Goal: Task Accomplishment & Management: Complete application form

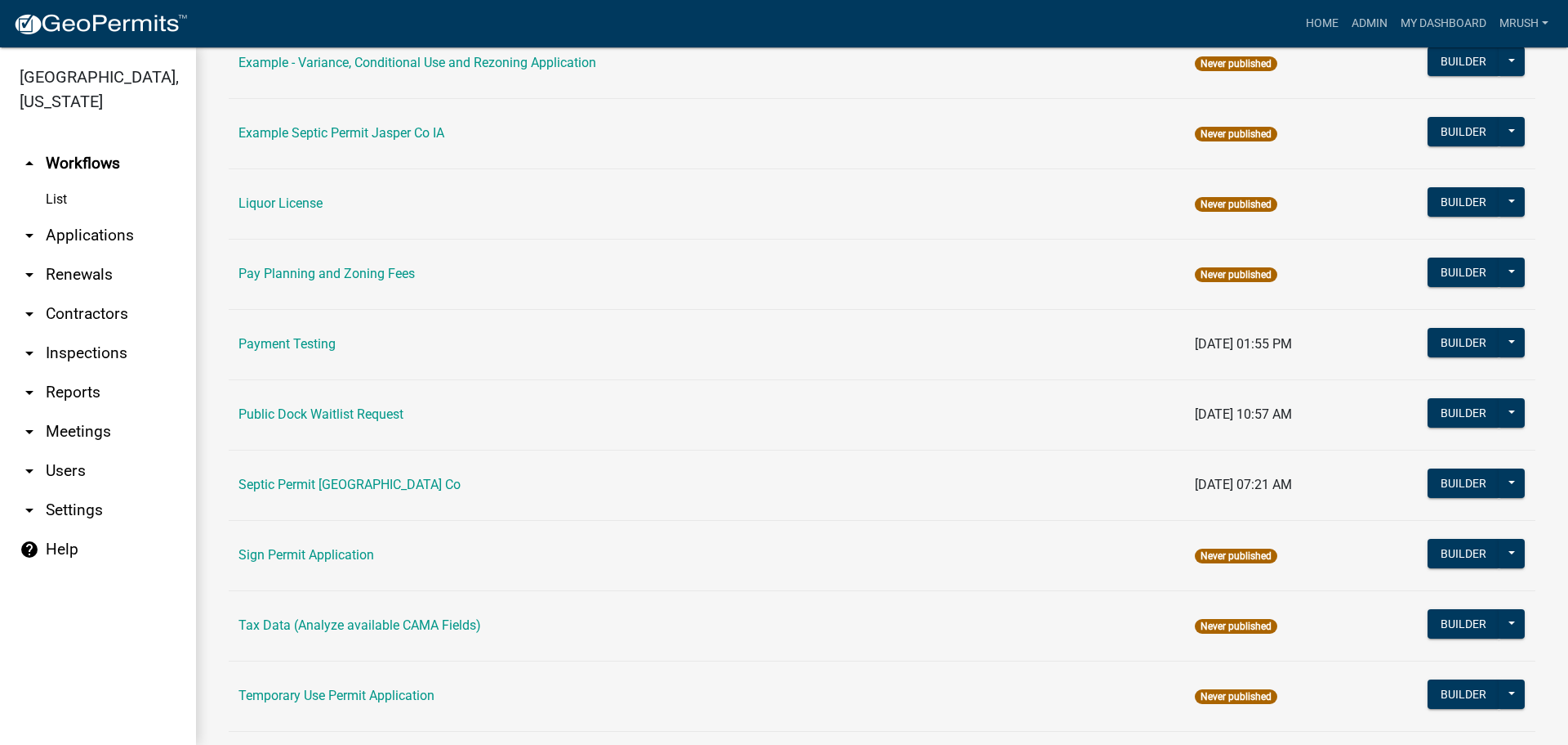
scroll to position [779, 0]
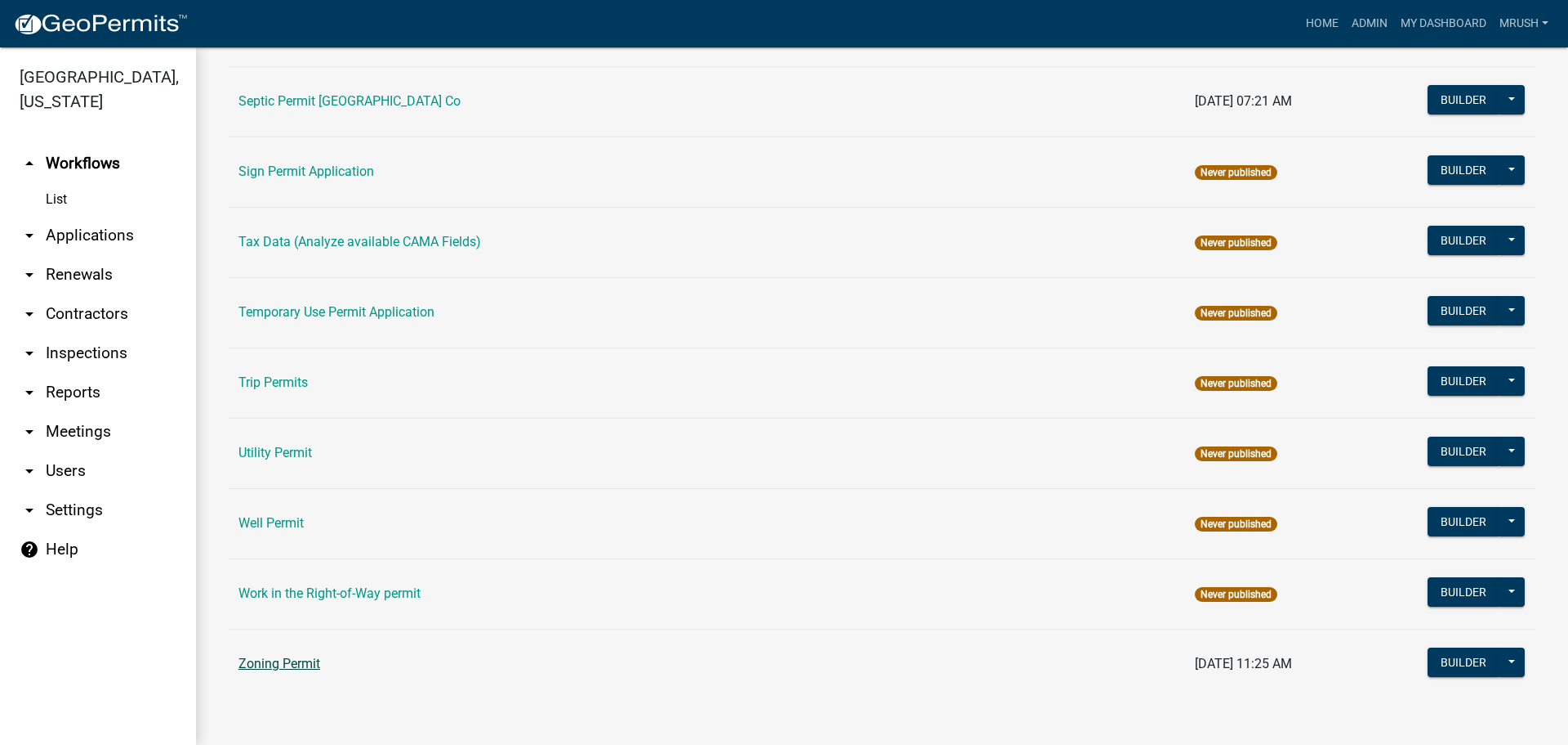
click at [285, 663] on link "Zoning Permit" at bounding box center [279, 663] width 82 height 15
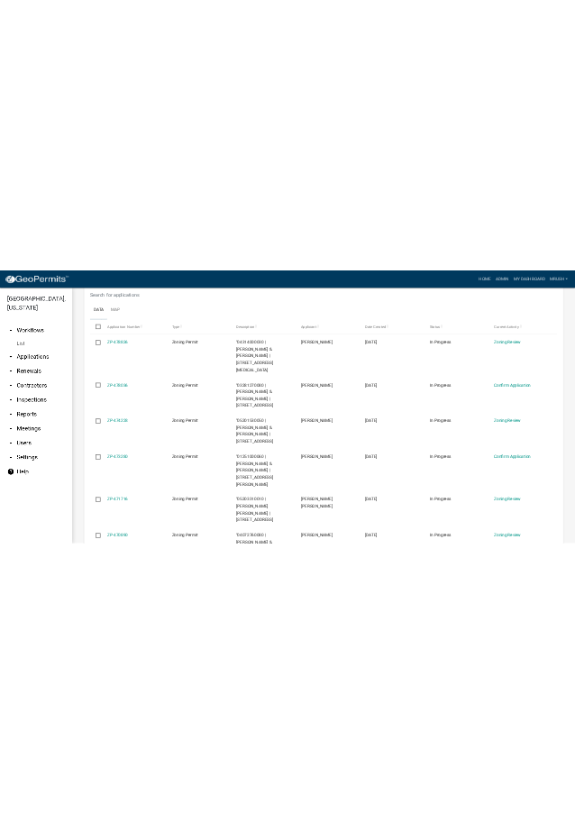
scroll to position [421, 0]
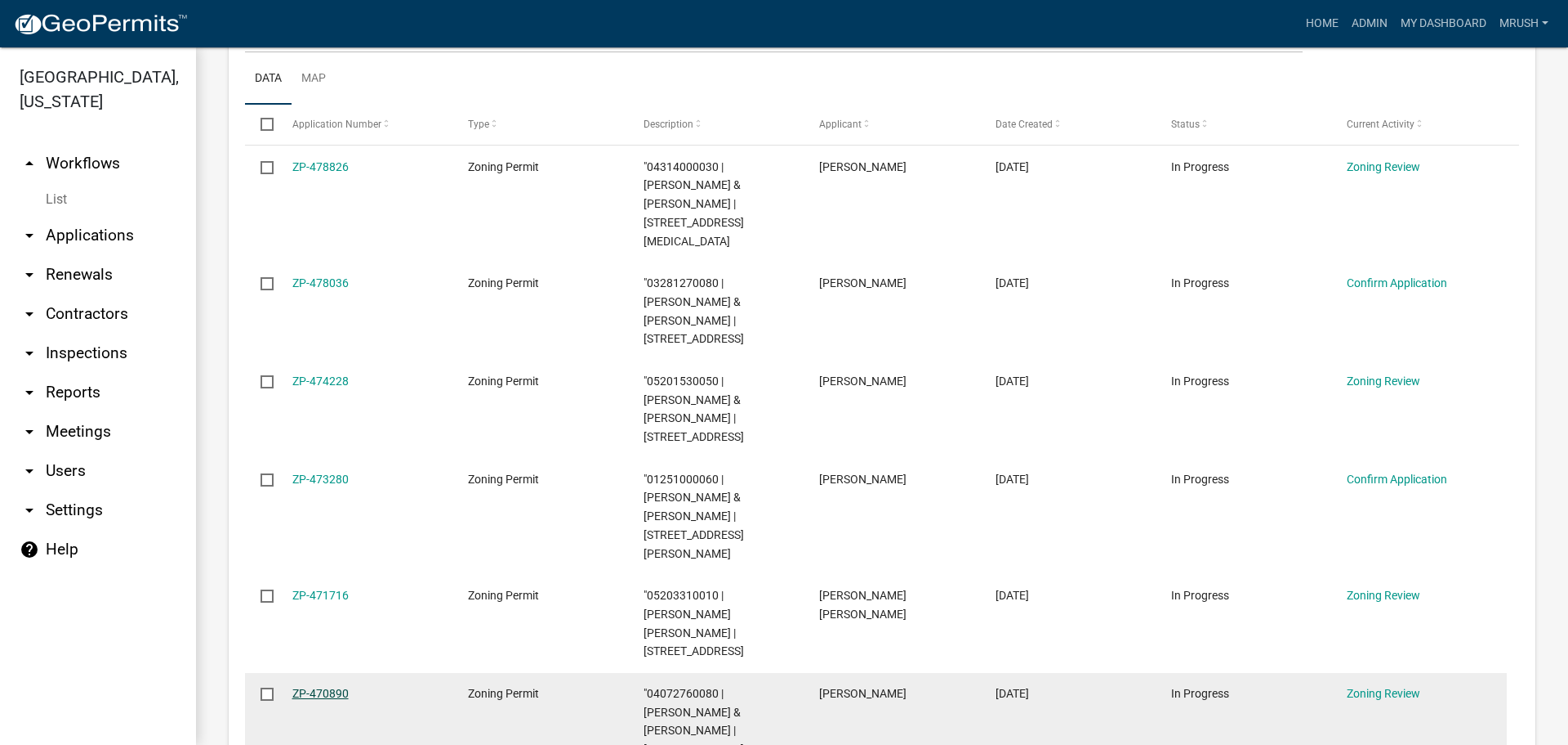
click at [333, 686] on link "ZP-470890" at bounding box center [321, 692] width 56 height 13
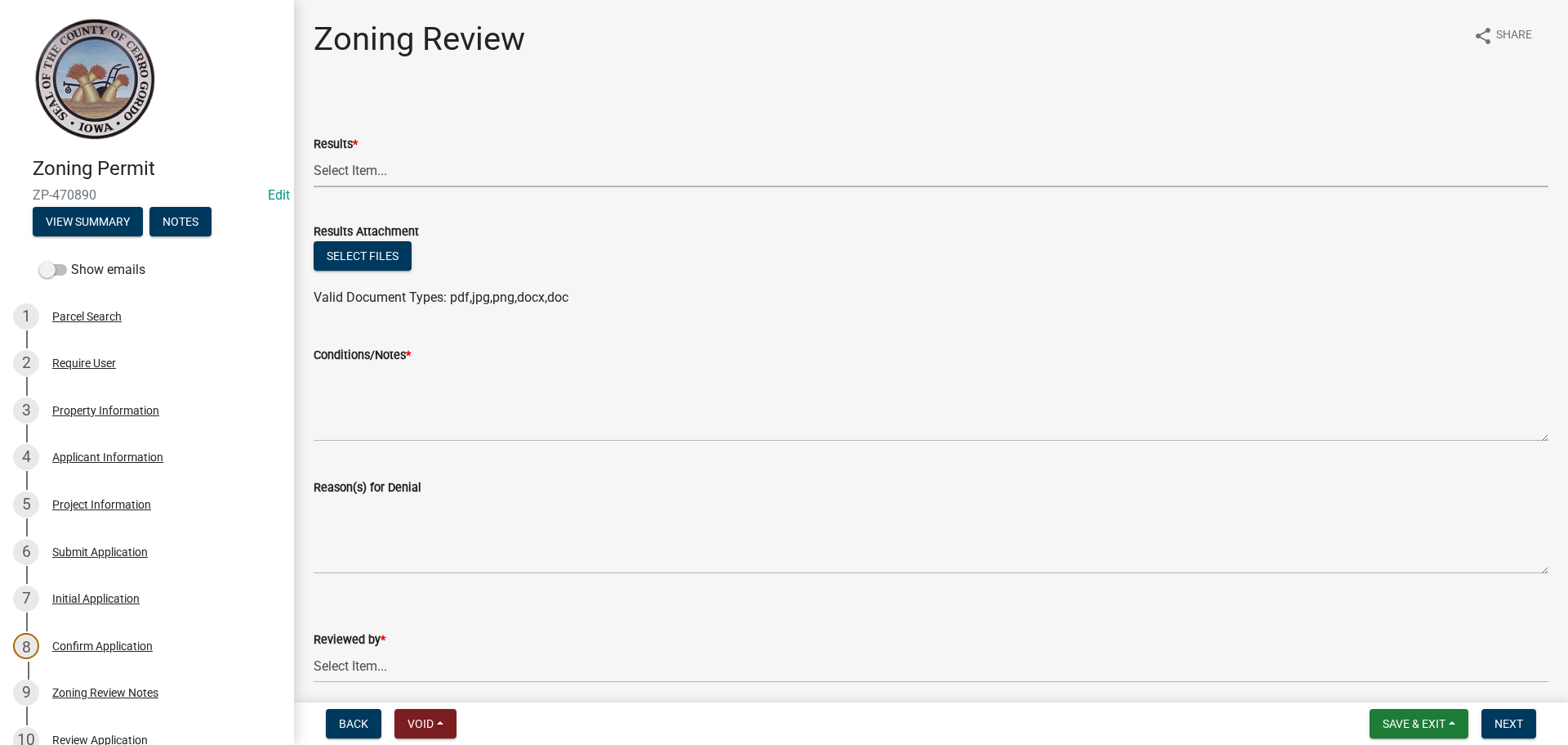
click at [366, 170] on select "Select Item... Approved Denied Agricultural Exemption Need further information …" at bounding box center [930, 170] width 1235 height 34
click at [313, 154] on select "Select Item... Approved Denied Agricultural Exemption Need further information …" at bounding box center [930, 170] width 1235 height 34
select select "ae8f737a-6af4-48f2-9edd-fecd89476029"
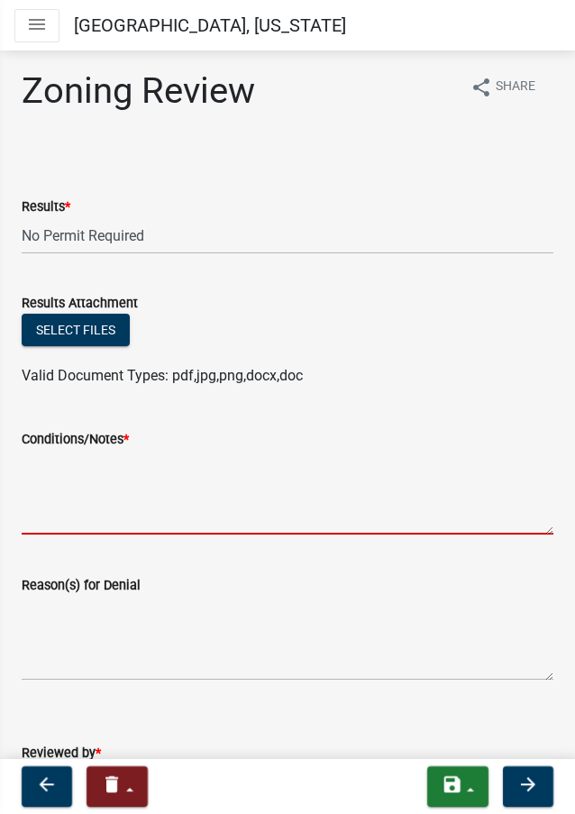
click at [65, 488] on textarea "Conditions/Notes *" at bounding box center [288, 492] width 532 height 85
paste textarea "Your application is approved and there is no permit fee or further action neede…"
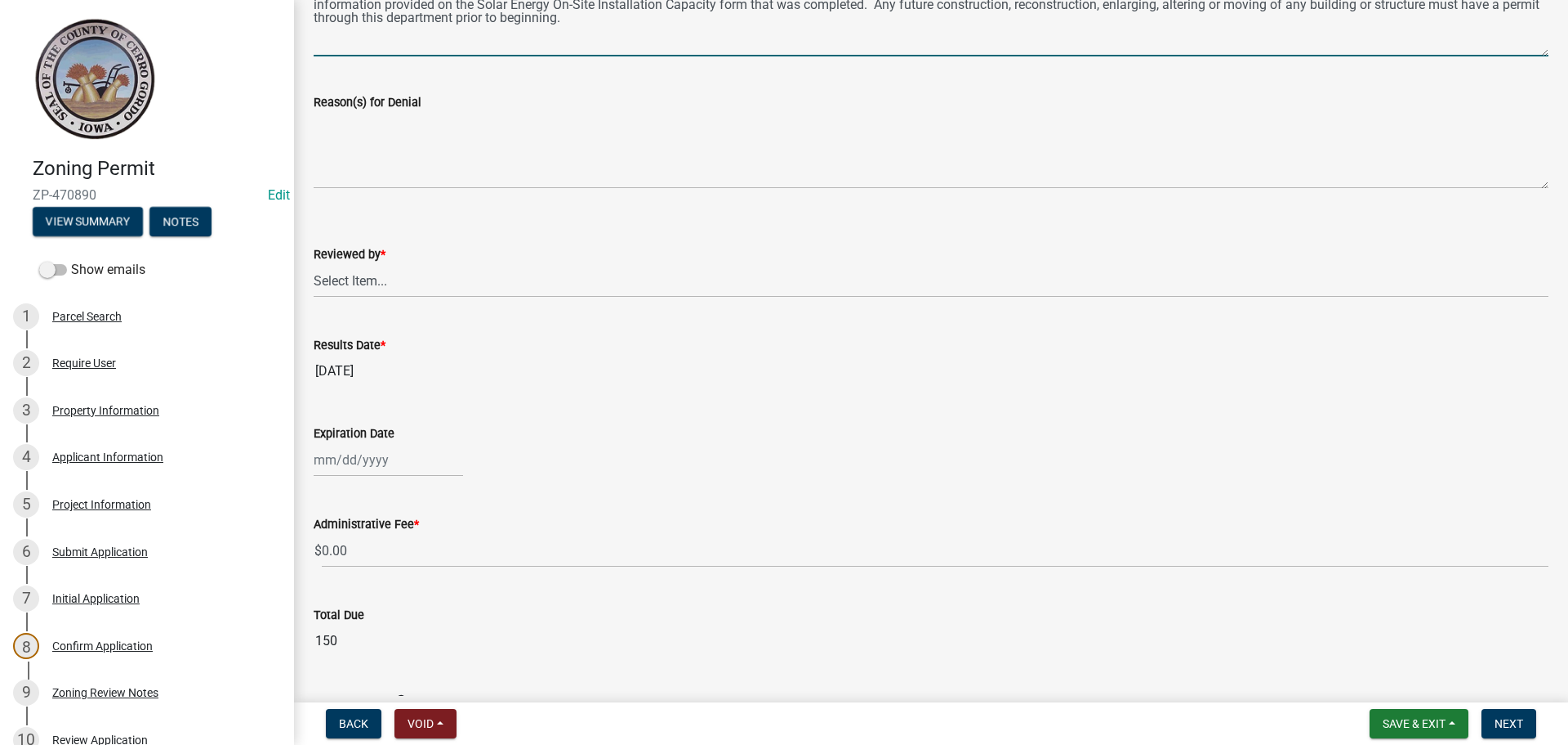
scroll to position [388, 0]
type textarea "Your application is approved and there is no permit fee or further action neede…"
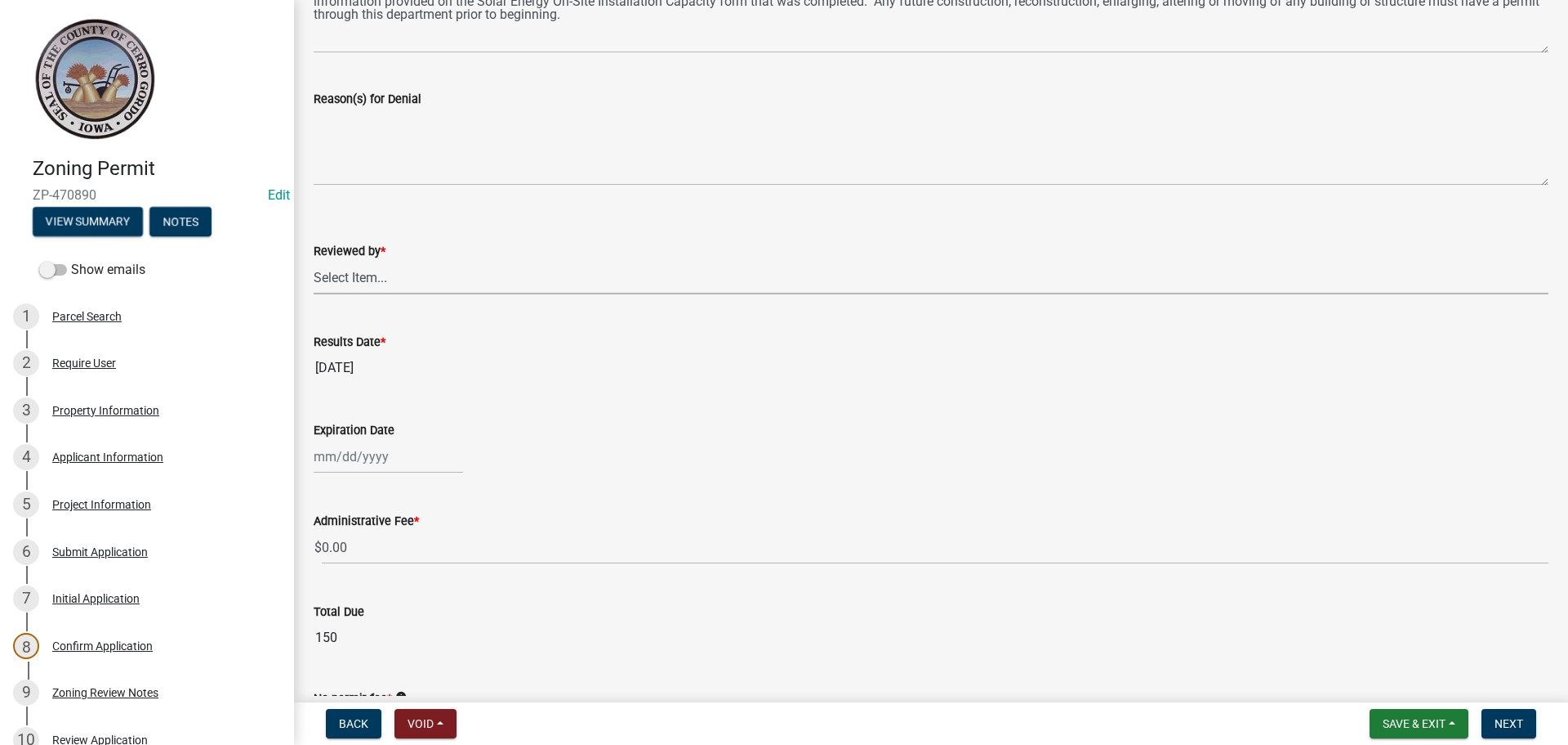
click at [358, 276] on select "Select Item... [PERSON_NAME]" at bounding box center [930, 277] width 1235 height 34
click at [313, 261] on select "Select Item... [PERSON_NAME]" at bounding box center [930, 277] width 1235 height 34
select select "69fed02d-fe84-448a-ba5b-be224adec29d"
click at [361, 461] on div at bounding box center [388, 456] width 149 height 34
click at [490, 493] on button "Next month" at bounding box center [487, 491] width 20 height 26
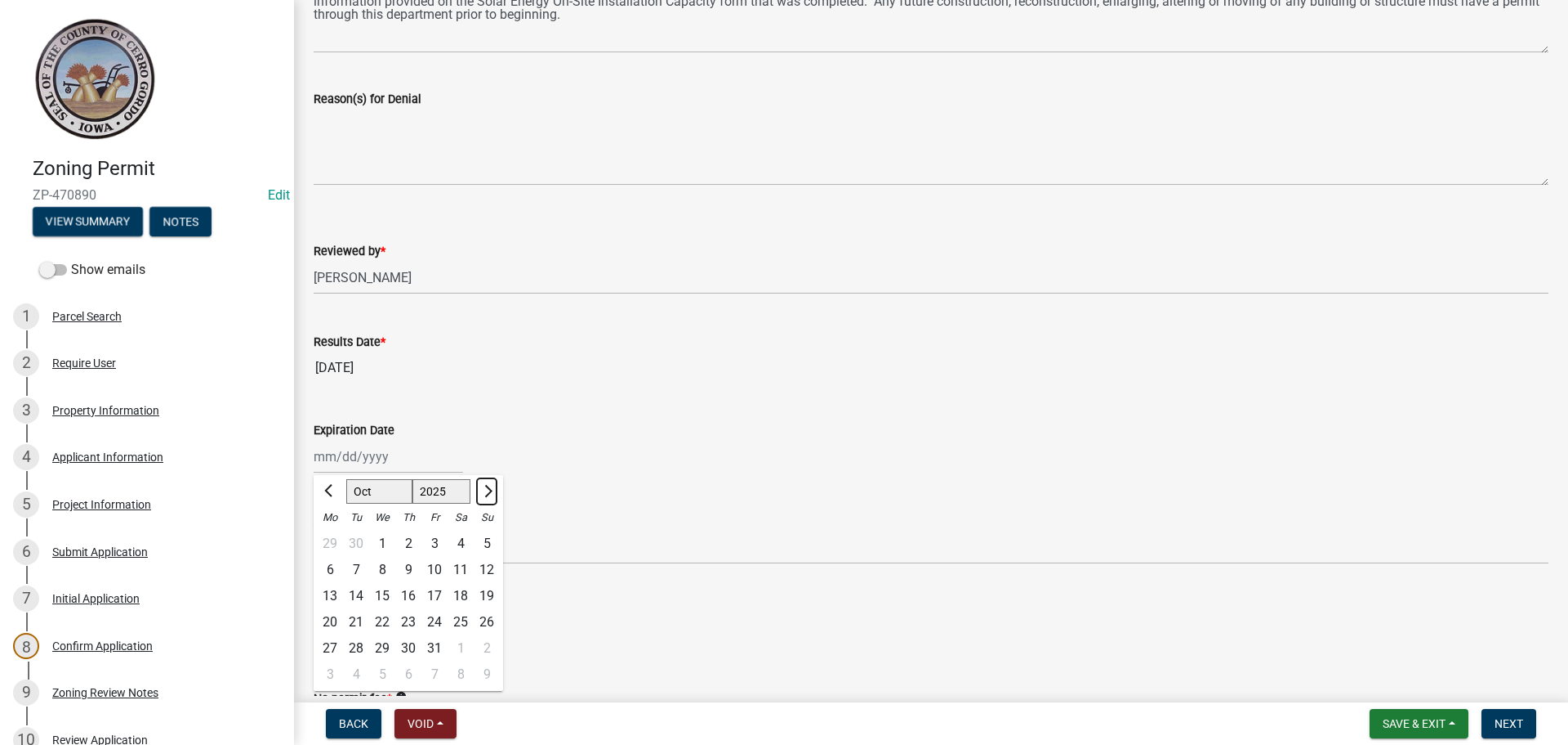
click at [490, 493] on button "Next month" at bounding box center [487, 491] width 20 height 26
select select "12"
click at [491, 493] on button "Next month" at bounding box center [487, 491] width 20 height 26
select select "2026"
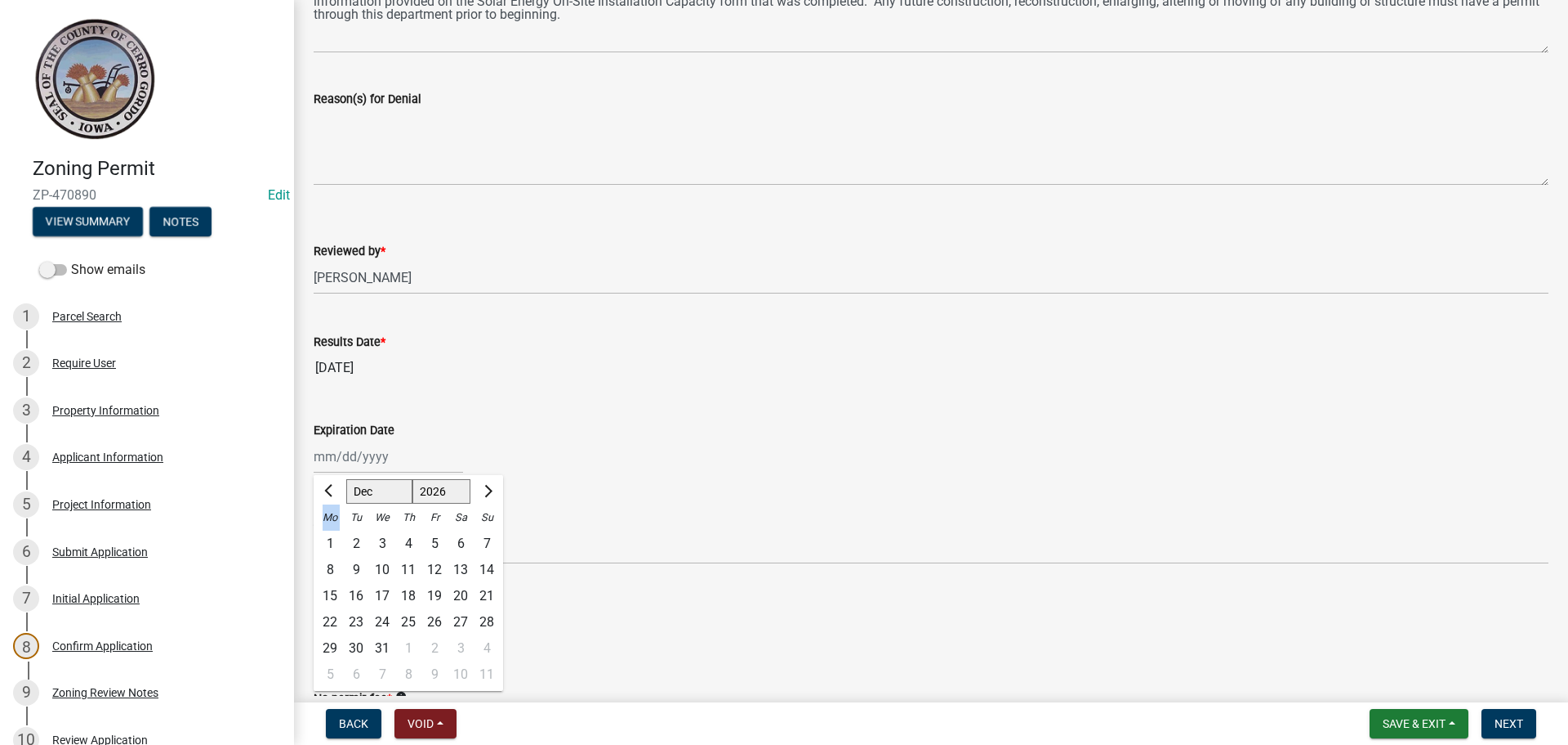
click at [491, 493] on div at bounding box center [486, 491] width 33 height 26
select select "1"
click at [491, 493] on div at bounding box center [486, 491] width 33 height 26
click at [465, 595] on div "17" at bounding box center [460, 595] width 26 height 26
type input "[DATE]"
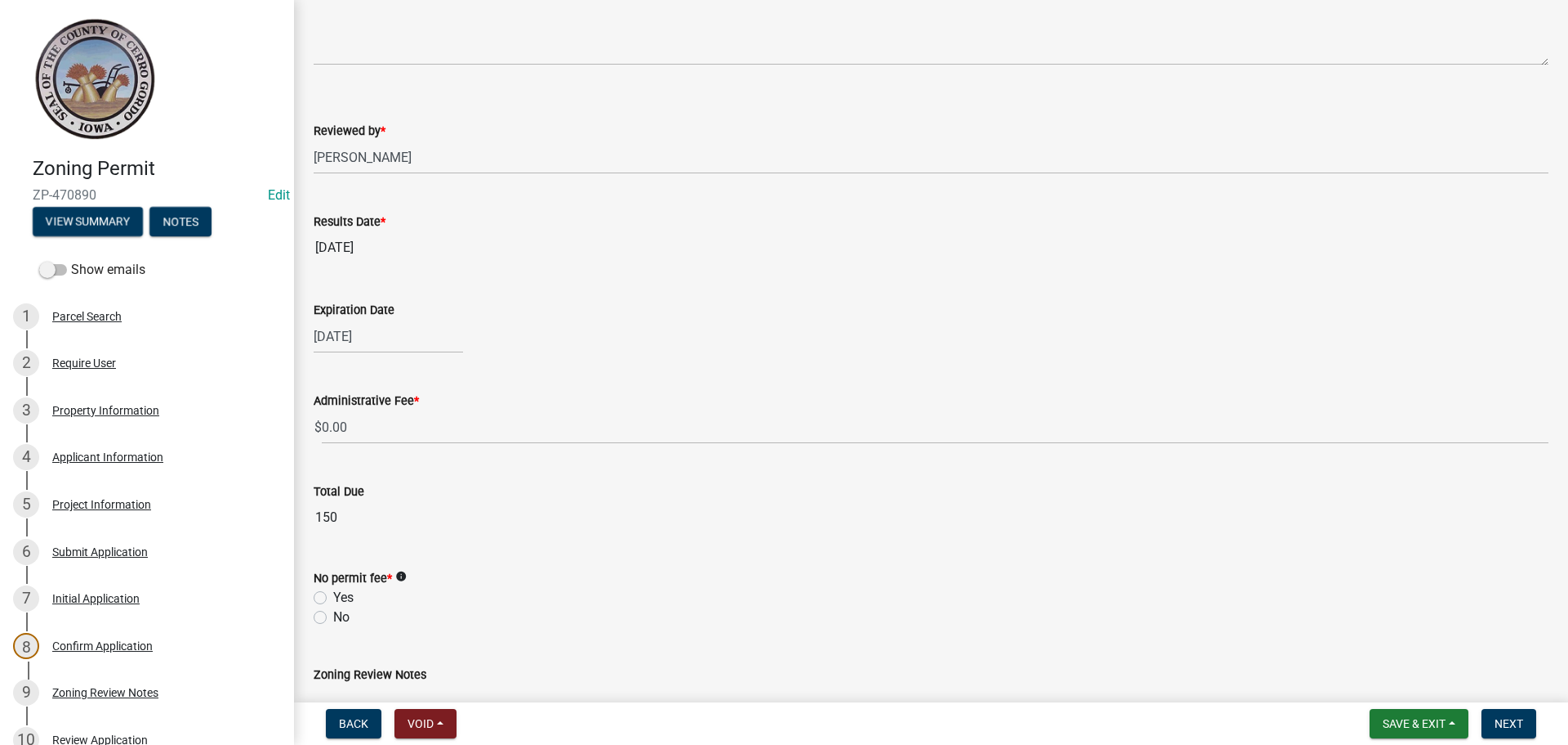
scroll to position [607, 0]
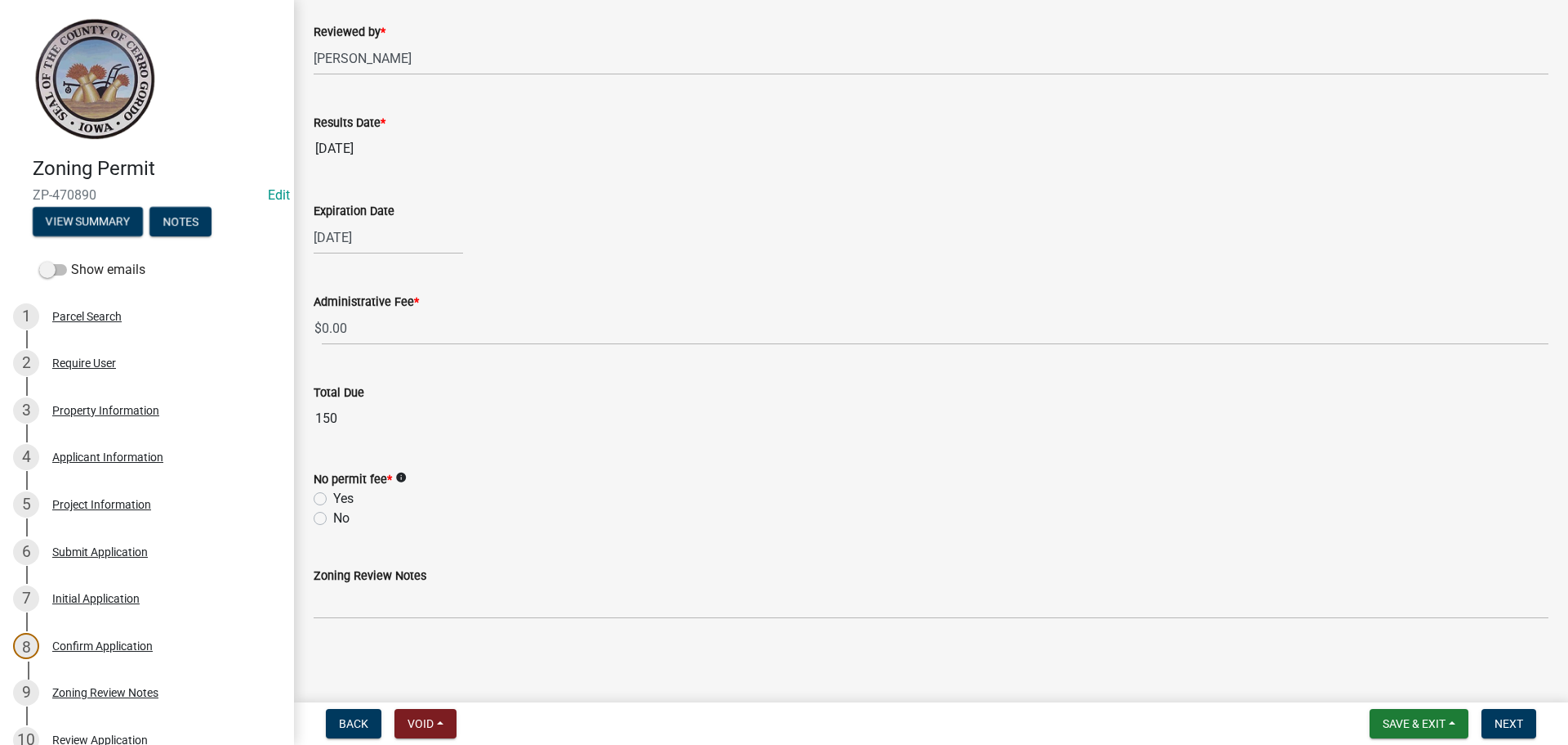
click at [333, 498] on label "Yes" at bounding box center [343, 498] width 21 height 20
click at [333, 498] on input "Yes" at bounding box center [339, 494] width 11 height 11
radio input "true"
click at [1512, 724] on span "Next" at bounding box center [1509, 723] width 29 height 13
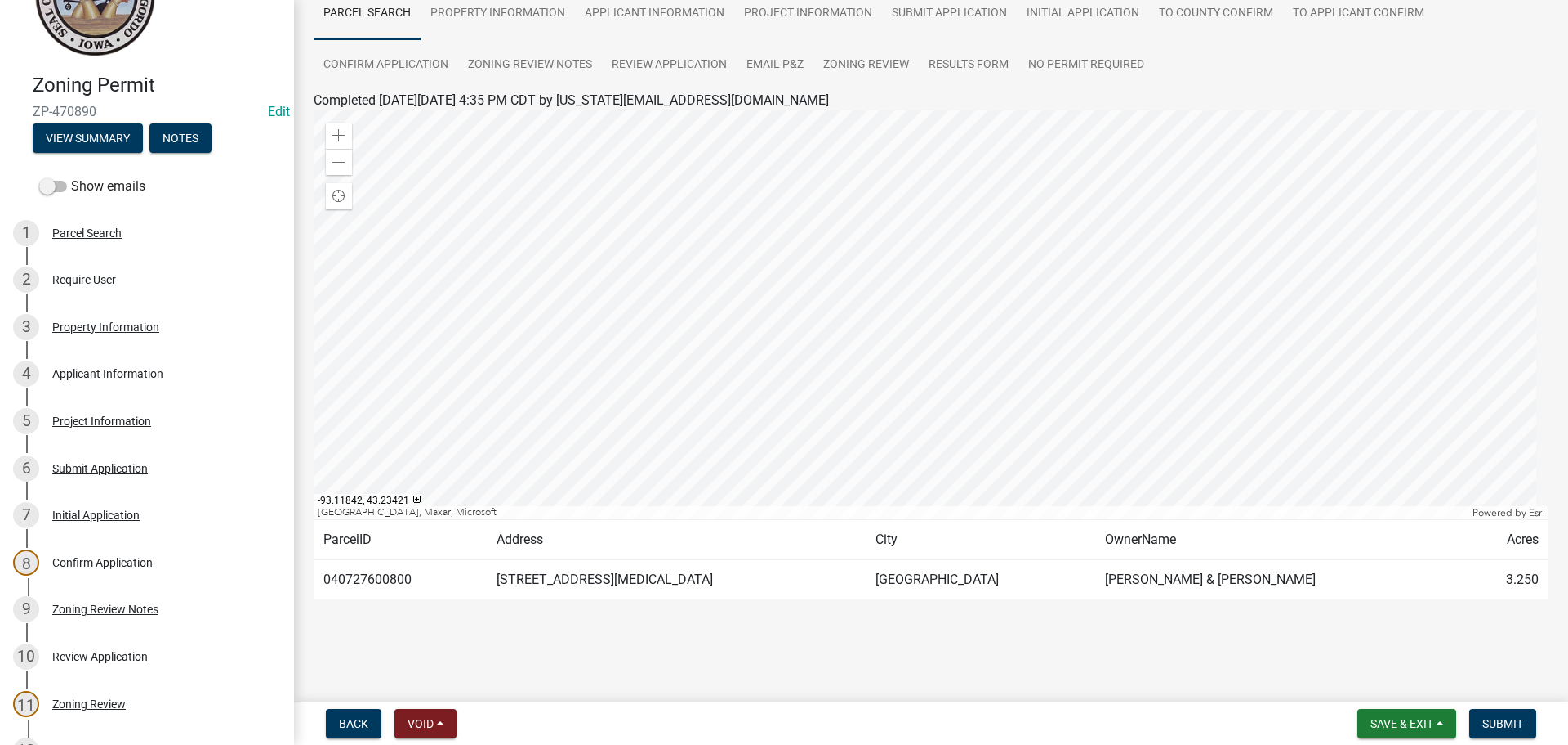
scroll to position [312, 0]
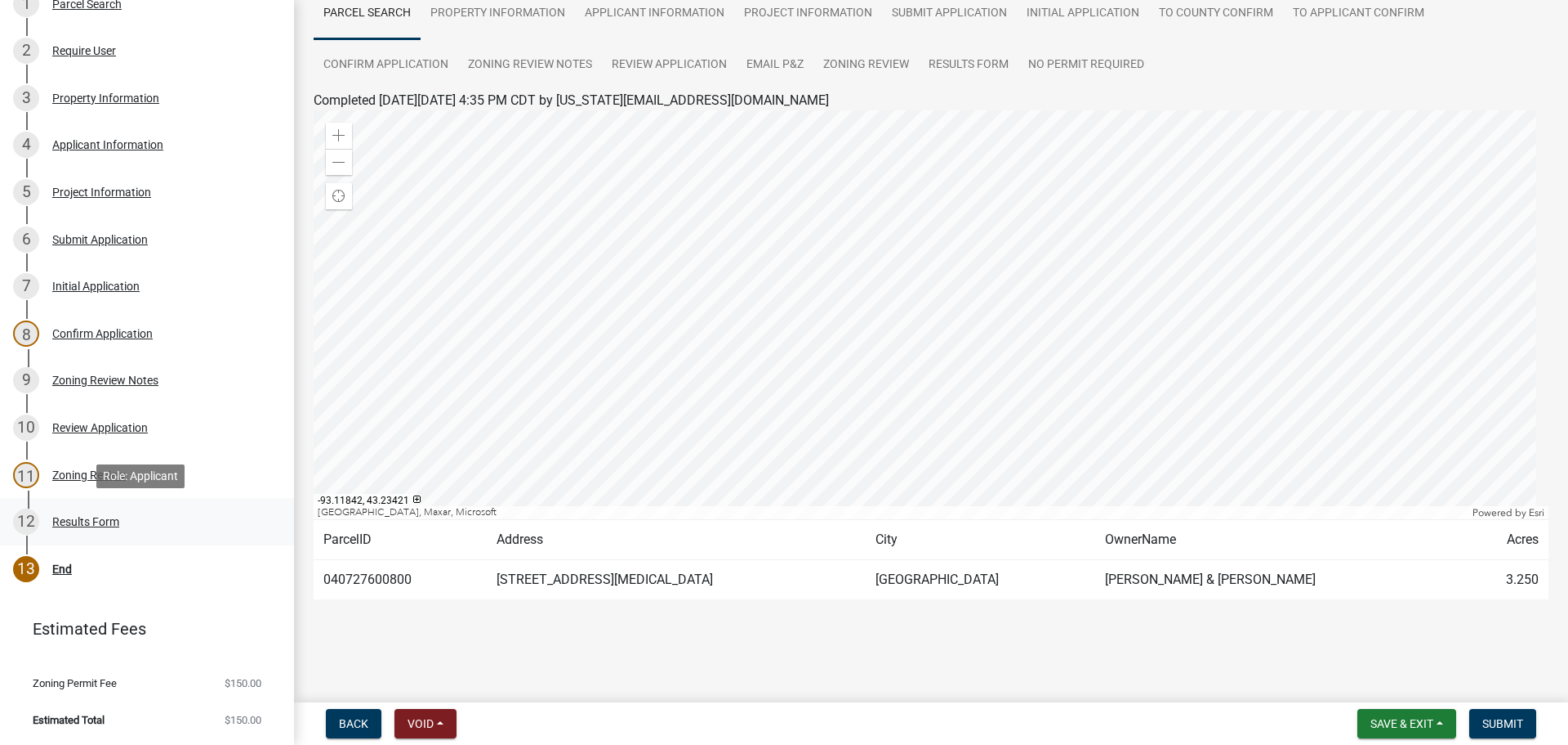
click at [86, 519] on div "Results Form" at bounding box center [86, 521] width 67 height 12
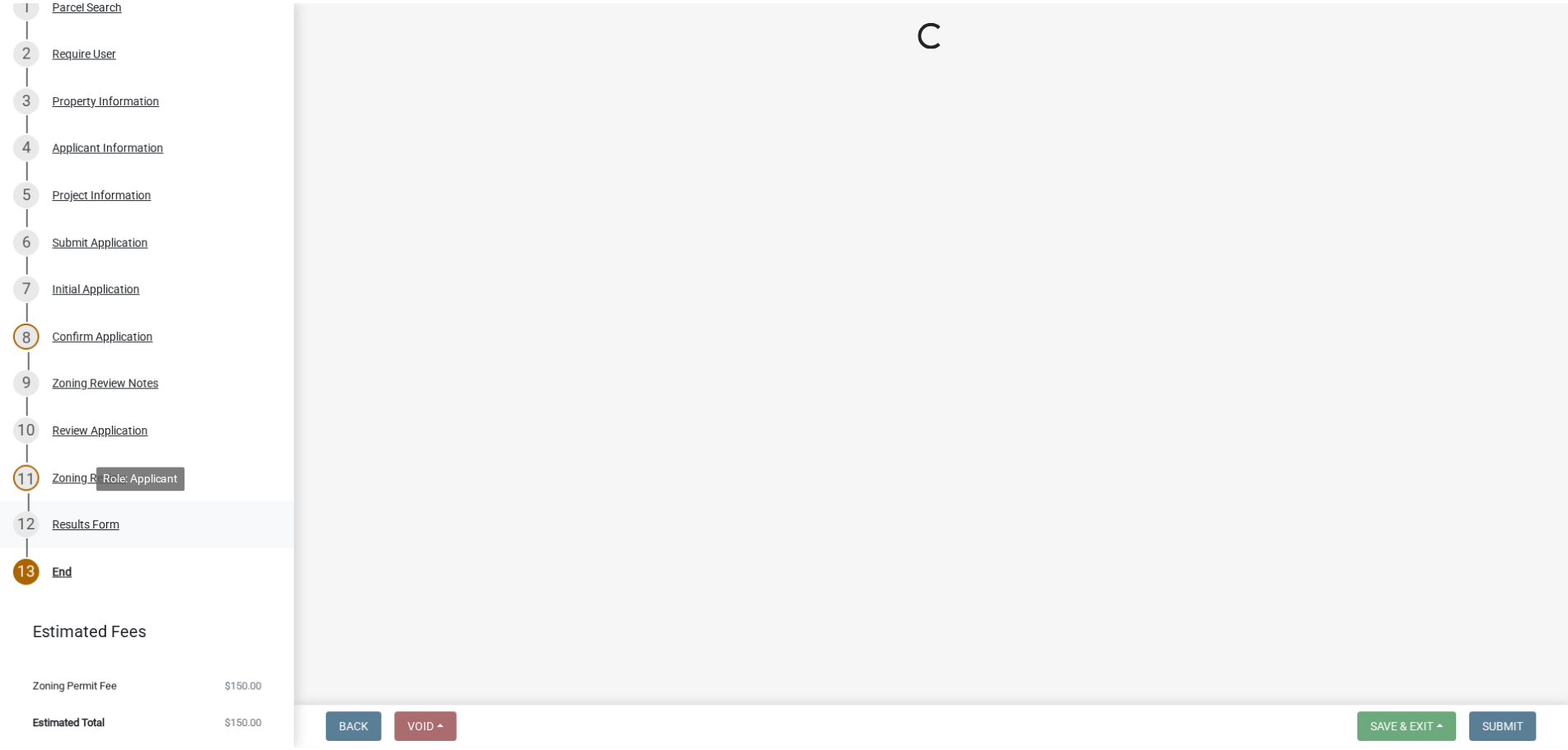
scroll to position [0, 0]
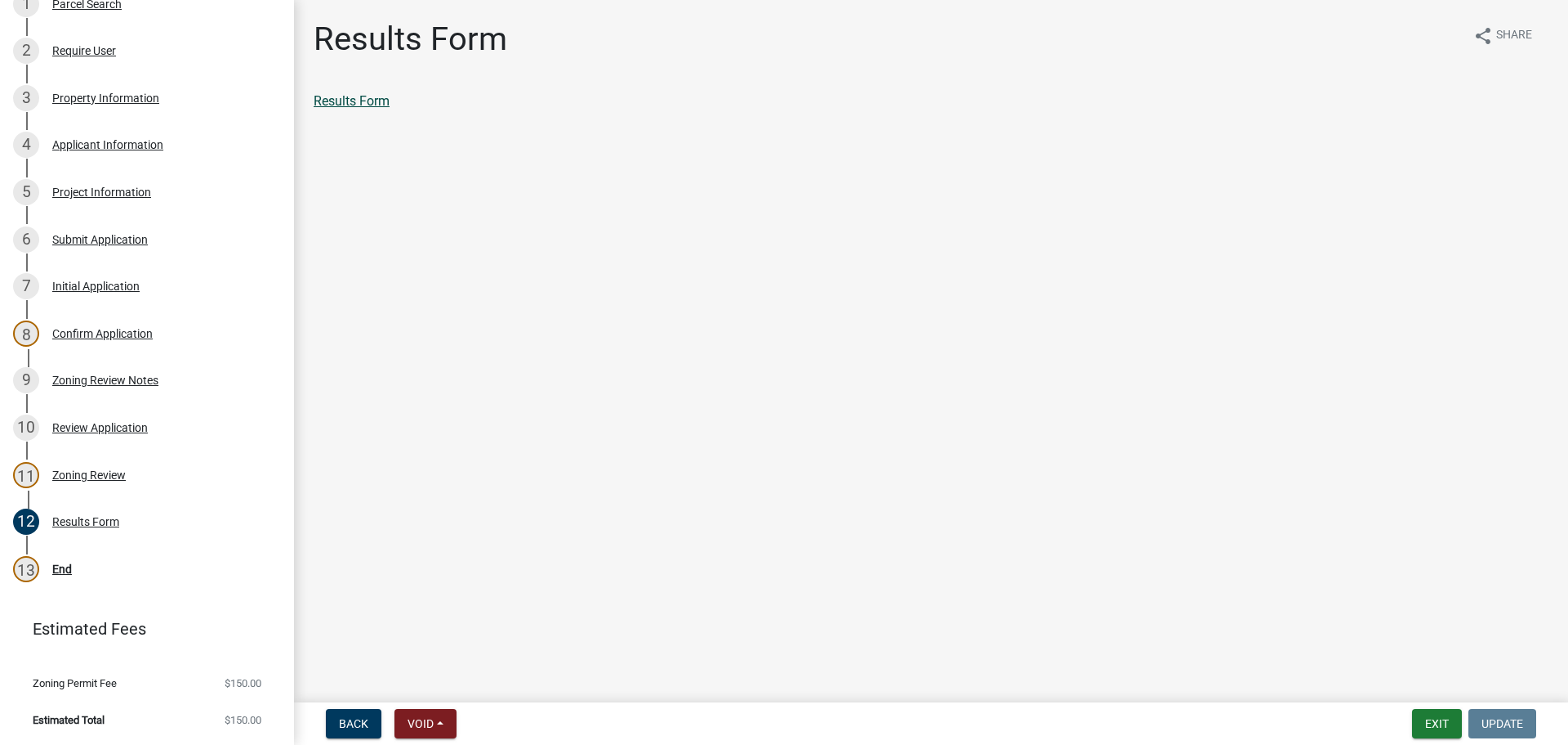
click at [377, 99] on link "Results Form" at bounding box center [351, 101] width 76 height 15
click at [63, 565] on div "End" at bounding box center [63, 568] width 20 height 12
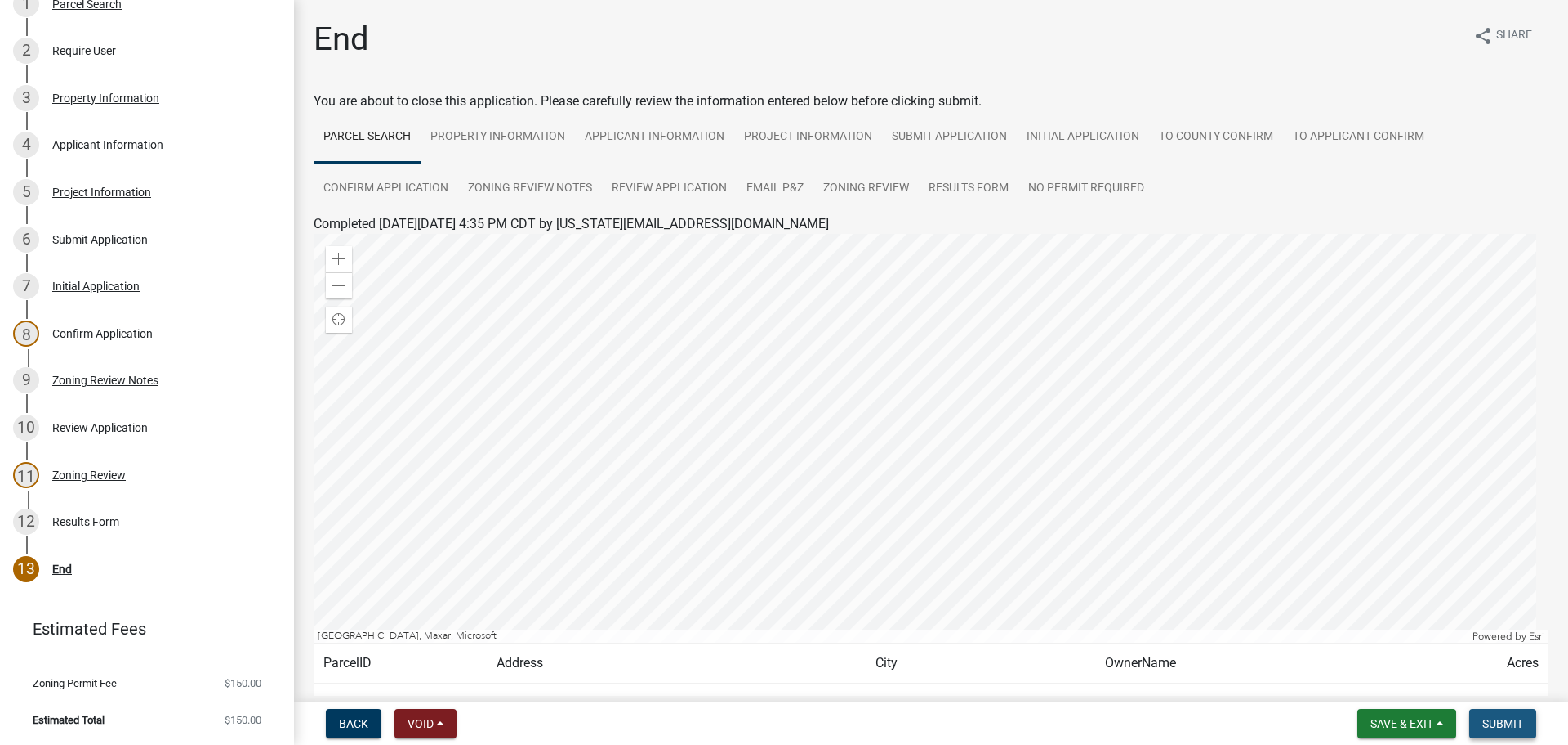
click at [1515, 721] on span "Submit" at bounding box center [1503, 723] width 41 height 13
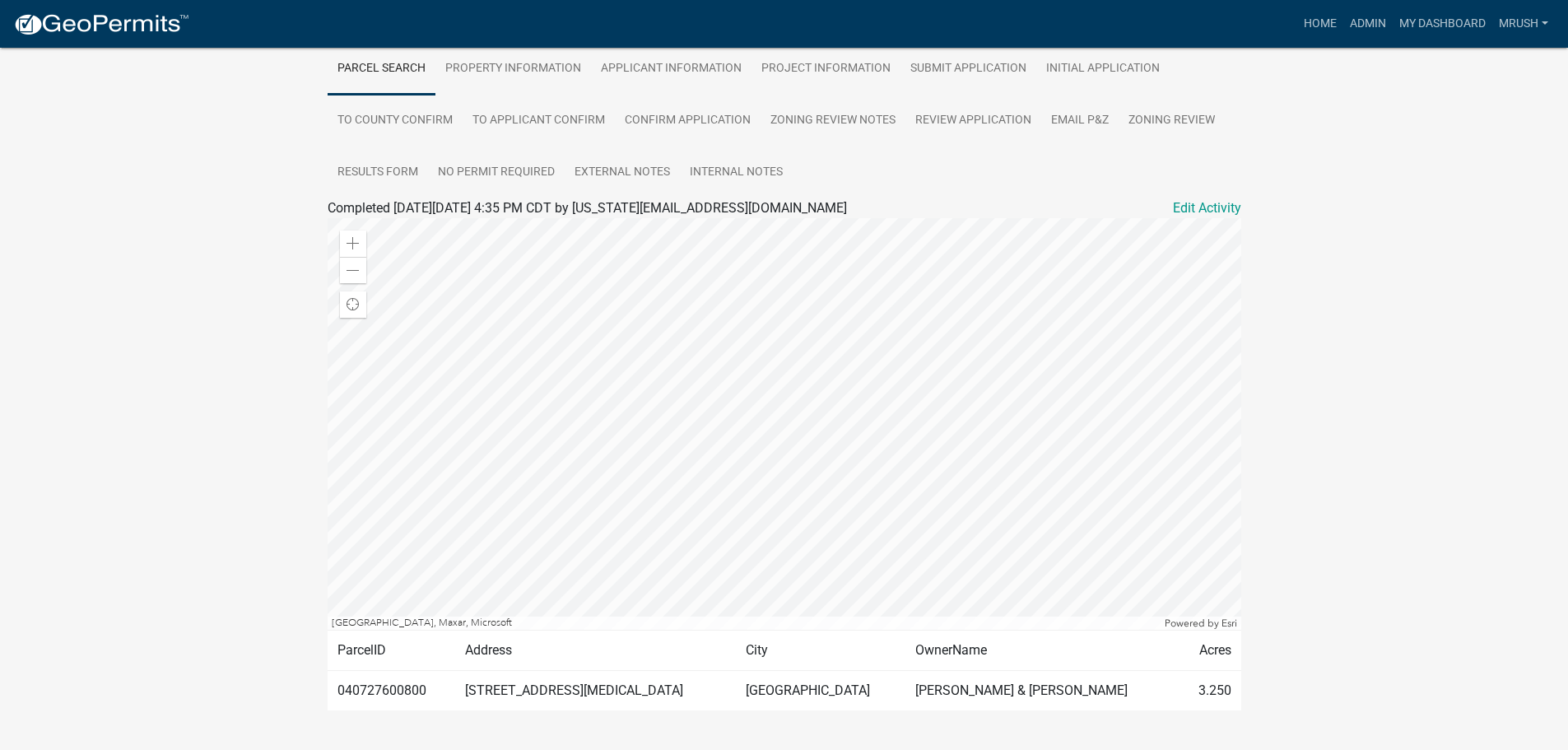
scroll to position [362, 0]
